Goal: Find specific page/section: Find specific page/section

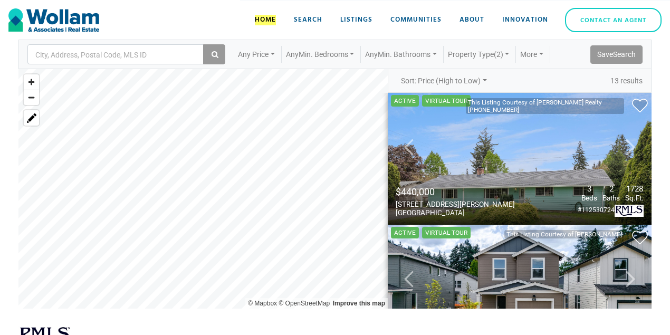
click at [511, 44] on nav "City, Address, Postal Code, MLS ID Any Price Any Min. Bedrooms Any Min. Bathroo…" at bounding box center [334, 55] width 633 height 30
click at [505, 49] on link "Property Type (2)" at bounding box center [478, 54] width 70 height 17
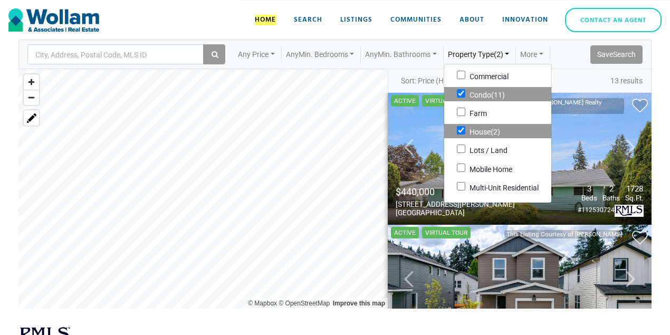
click at [465, 130] on input "House (2)" at bounding box center [461, 130] width 8 height 8
checkbox input "false"
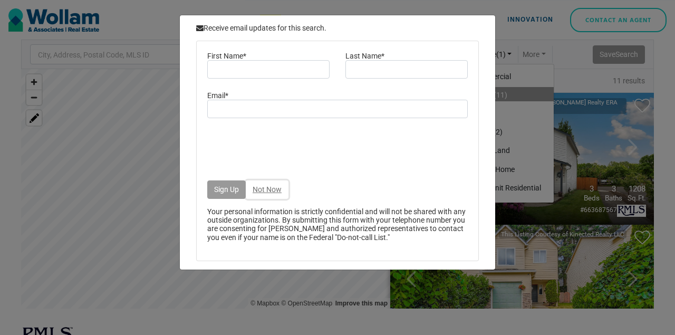
click at [269, 185] on button "Not Now" at bounding box center [267, 189] width 43 height 18
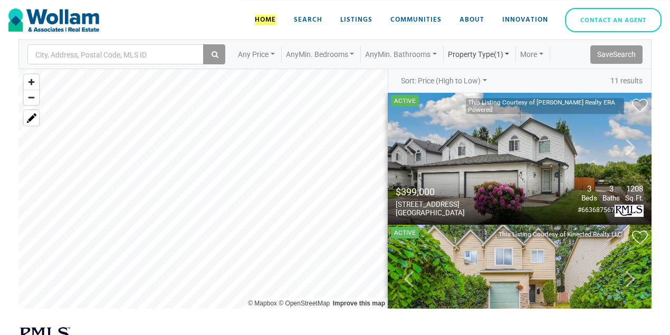
click at [479, 53] on link "Property Type (1)" at bounding box center [478, 54] width 70 height 17
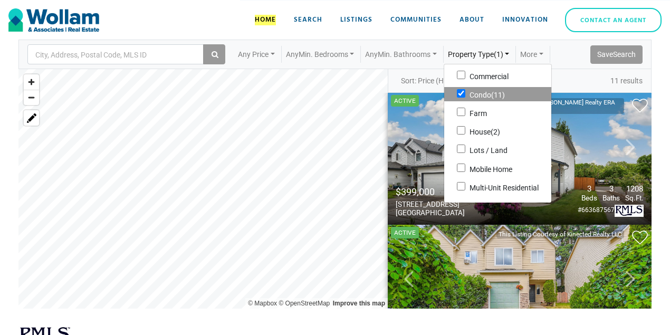
click at [465, 92] on input "Condo (11)" at bounding box center [461, 93] width 8 height 8
checkbox input "false"
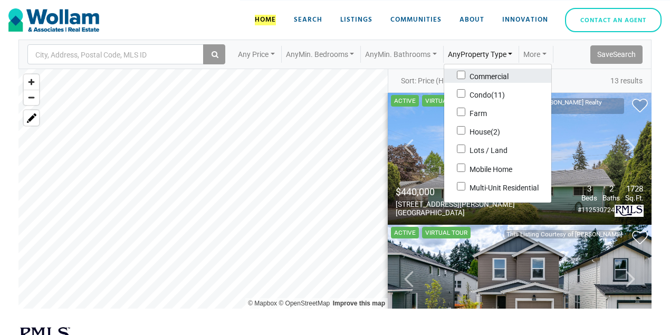
click at [465, 75] on input "Commercial" at bounding box center [461, 75] width 8 height 8
checkbox input "true"
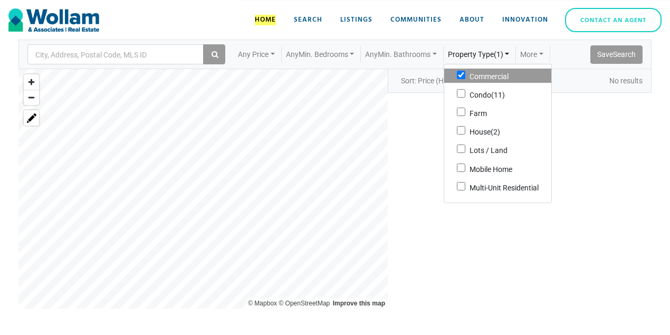
click at [583, 198] on div at bounding box center [506, 201] width 290 height 216
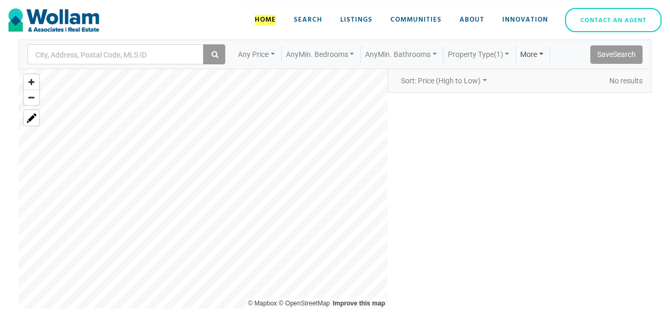
click at [546, 53] on link "More" at bounding box center [532, 54] width 32 height 17
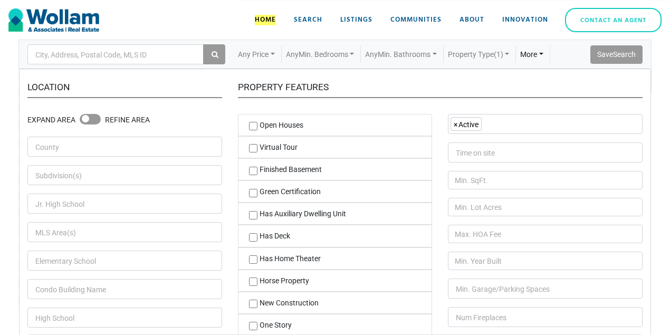
click at [493, 130] on input "Status" at bounding box center [492, 125] width 11 height 16
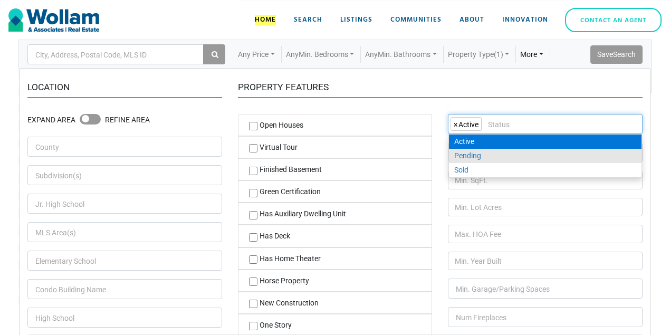
click at [547, 54] on link "More" at bounding box center [532, 54] width 32 height 17
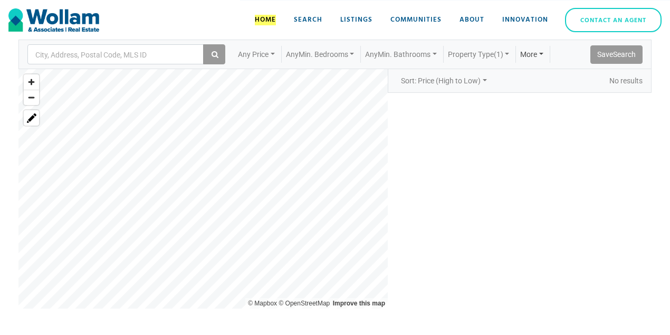
click at [540, 56] on link "More" at bounding box center [532, 54] width 32 height 17
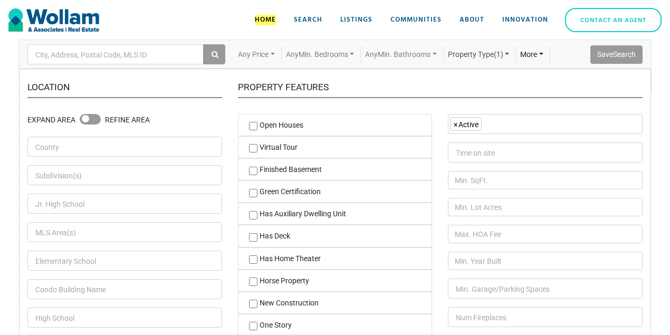
click at [464, 58] on link "Property Type (1)" at bounding box center [478, 54] width 70 height 17
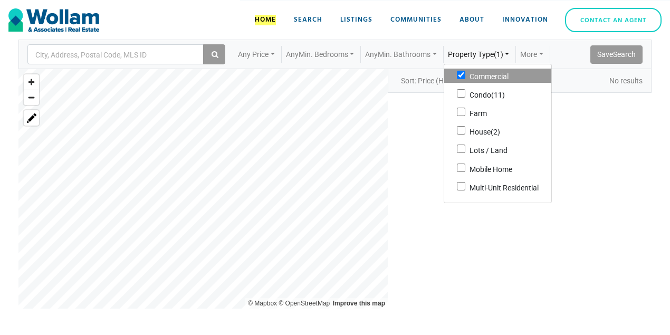
click at [86, 27] on img at bounding box center [53, 19] width 91 height 23
